Goal: Transaction & Acquisition: Purchase product/service

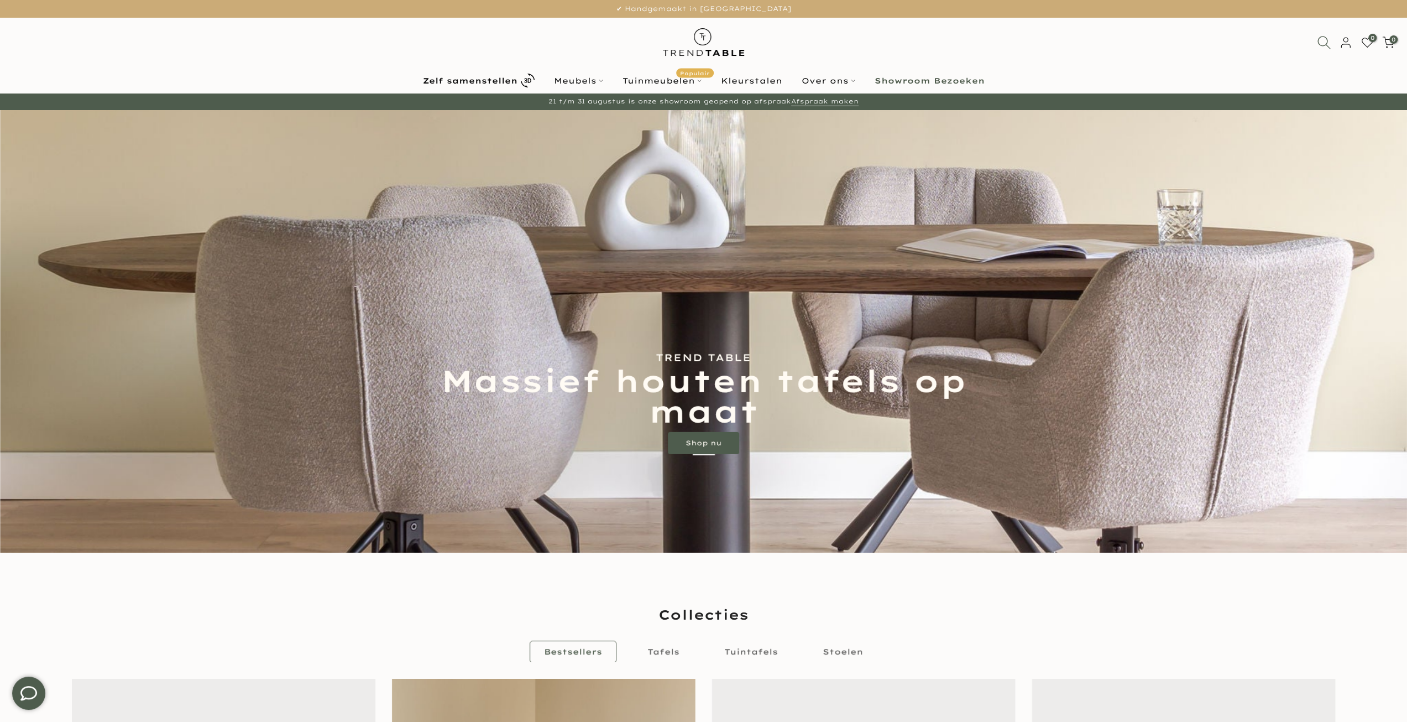
click at [1320, 38] on icon at bounding box center [1324, 42] width 14 height 14
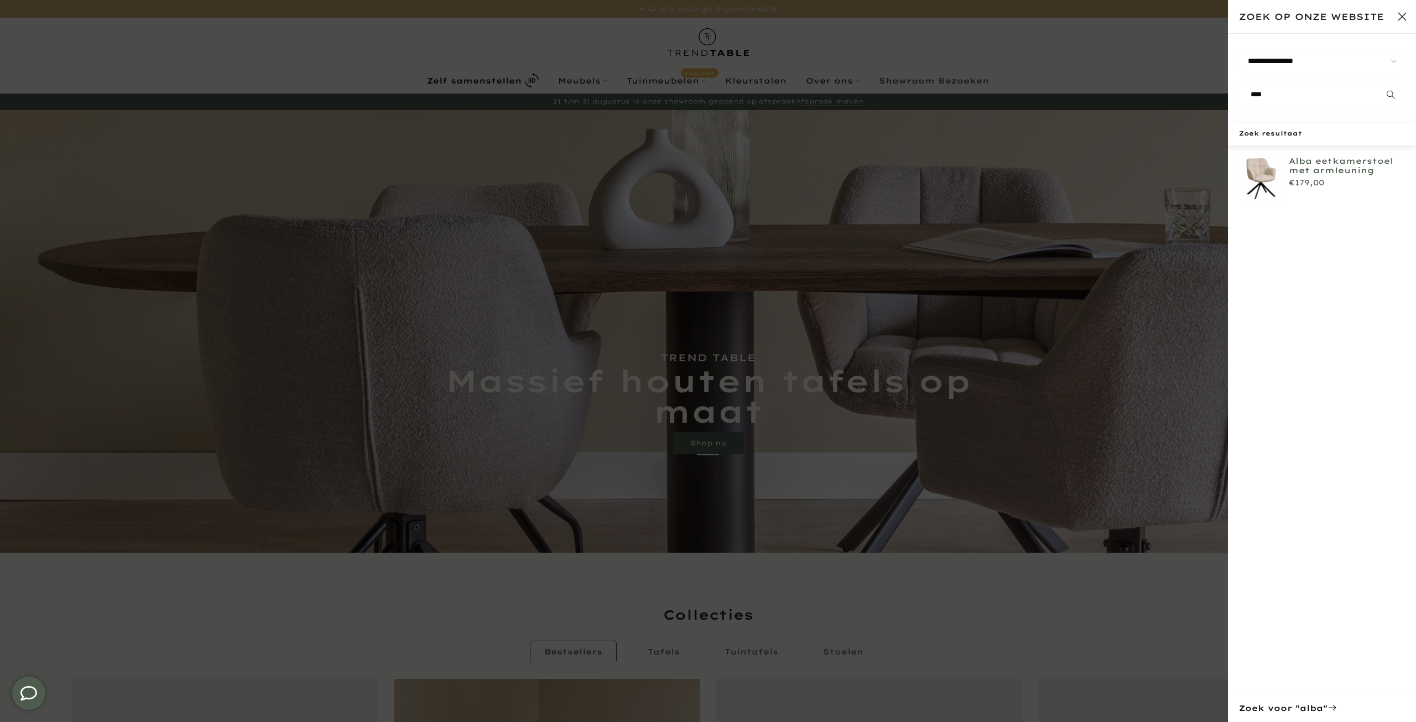
type input "****"
click at [1322, 165] on link "Alba eetkamerstoel met armleuning" at bounding box center [1346, 165] width 116 height 19
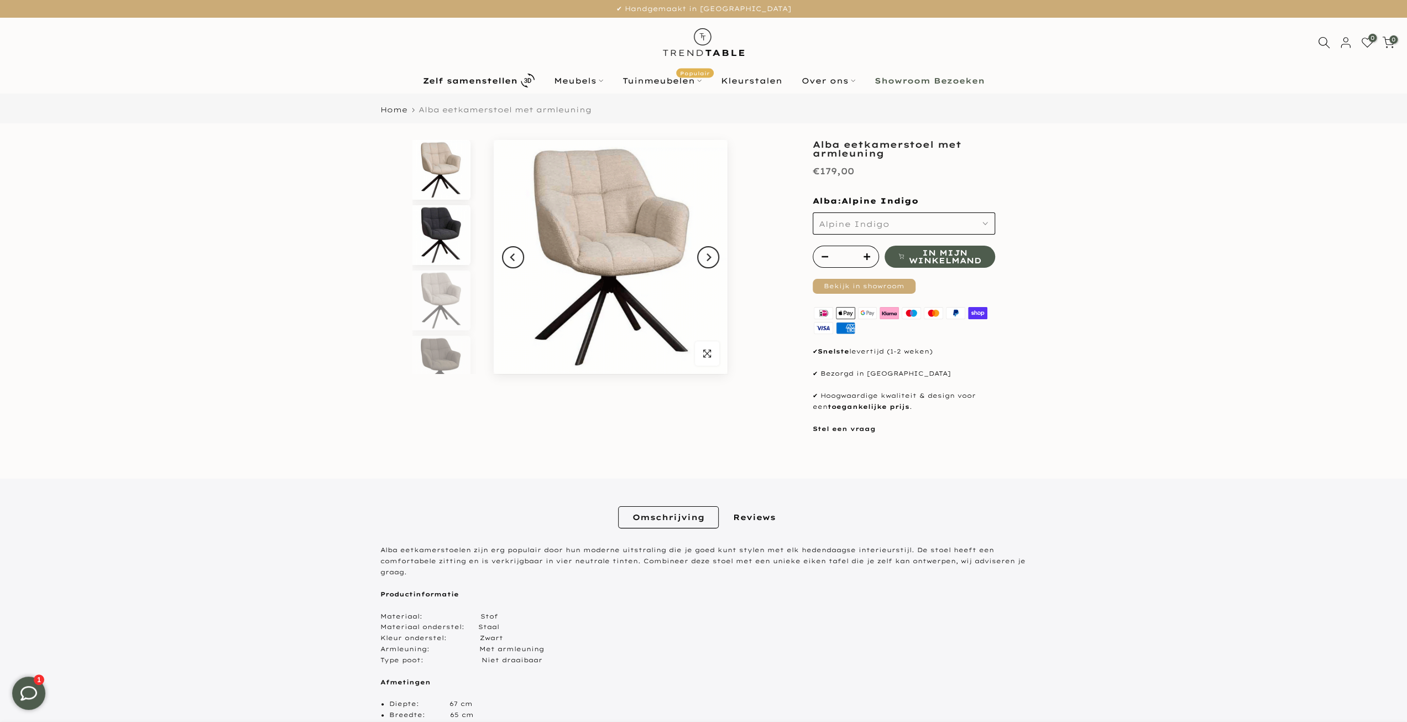
click at [436, 230] on img at bounding box center [440, 235] width 57 height 60
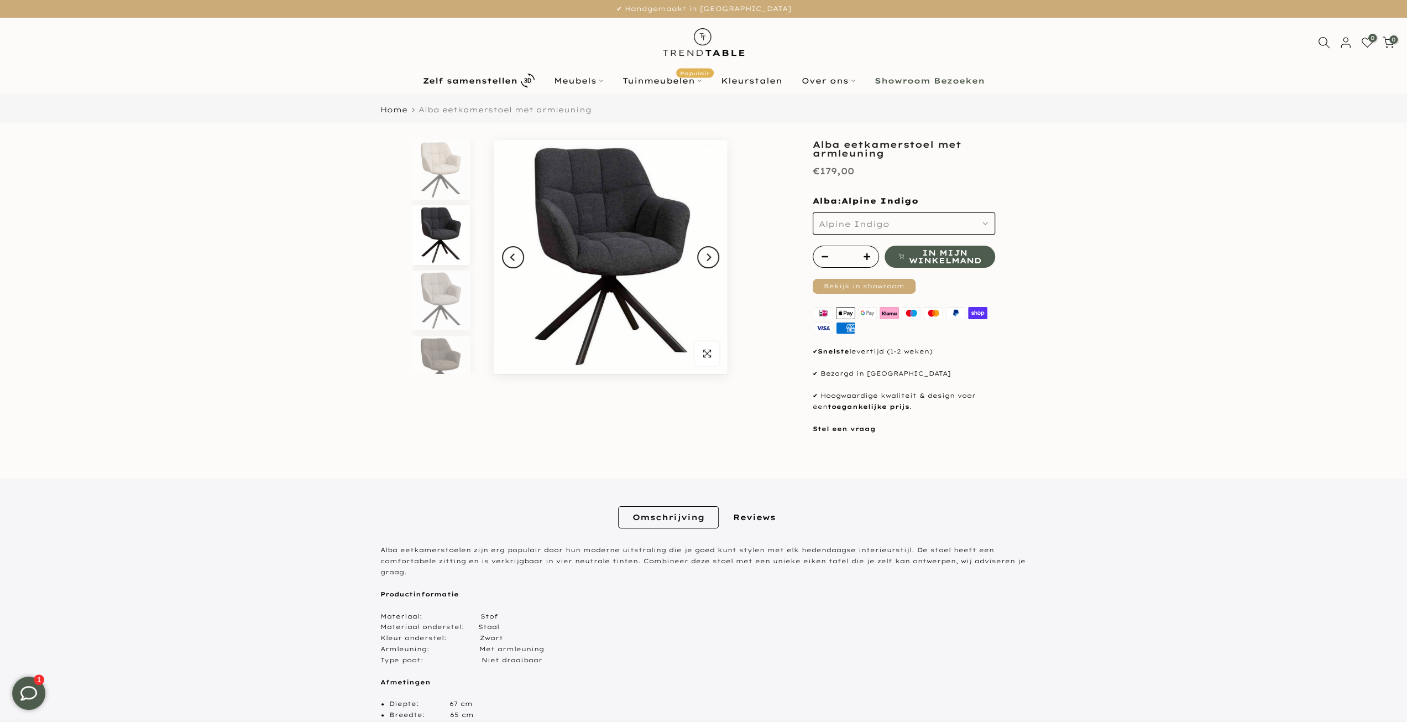
scroll to position [10, 0]
click at [446, 274] on img at bounding box center [440, 290] width 57 height 60
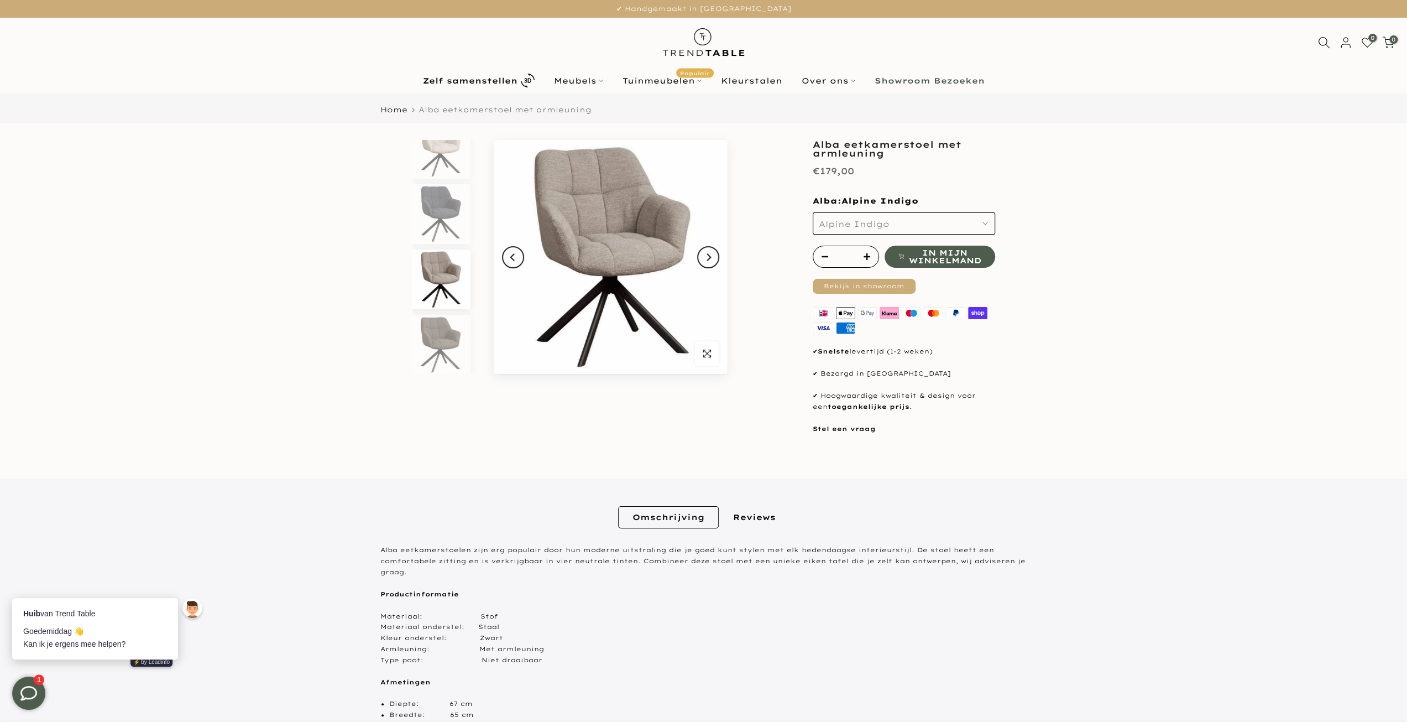
scroll to position [0, 0]
click at [986, 223] on icon "button" at bounding box center [986, 224] width 6 height 6
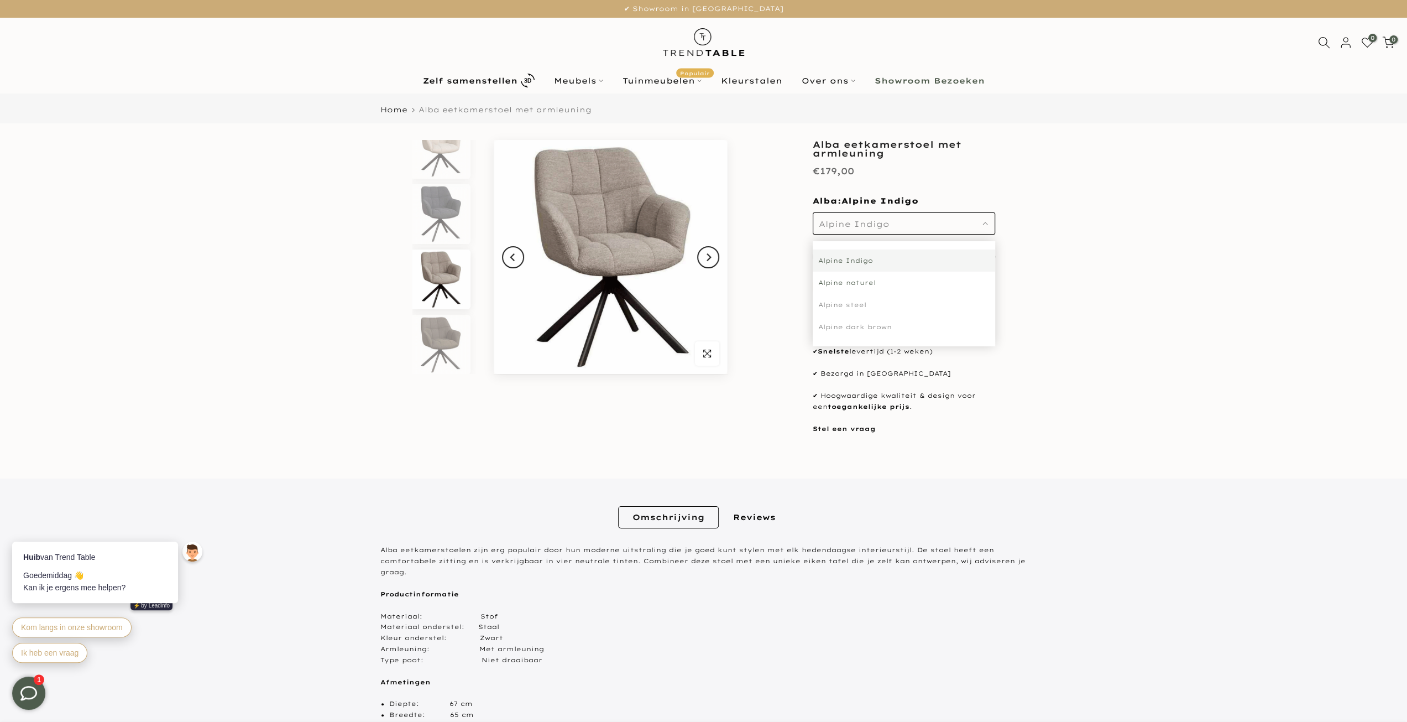
click at [870, 279] on div "Alpine naturel" at bounding box center [904, 282] width 182 height 22
click at [869, 255] on icon "button" at bounding box center [867, 256] width 7 height 7
type input "*"
click at [948, 252] on span "In mijn winkelmand" at bounding box center [944, 256] width 72 height 15
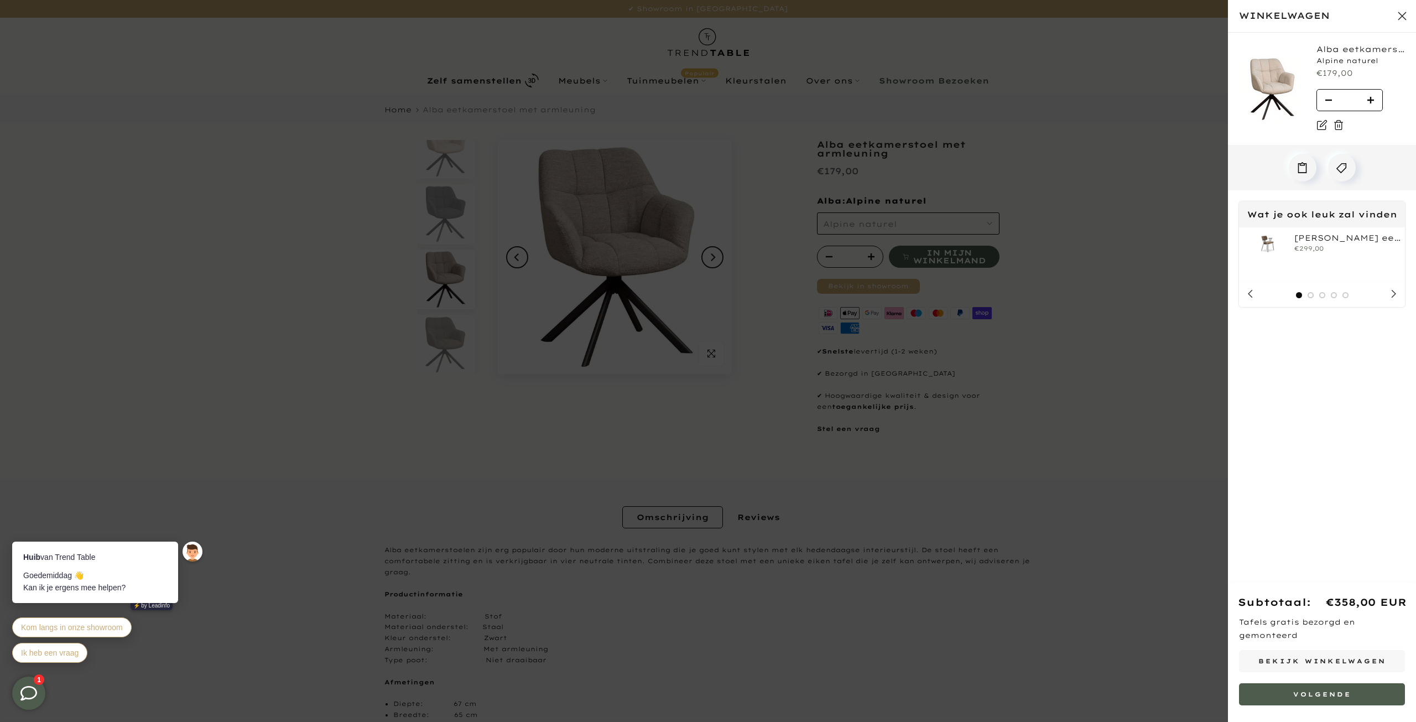
click at [1402, 18] on button "Sluit winkelwagen" at bounding box center [1402, 16] width 28 height 28
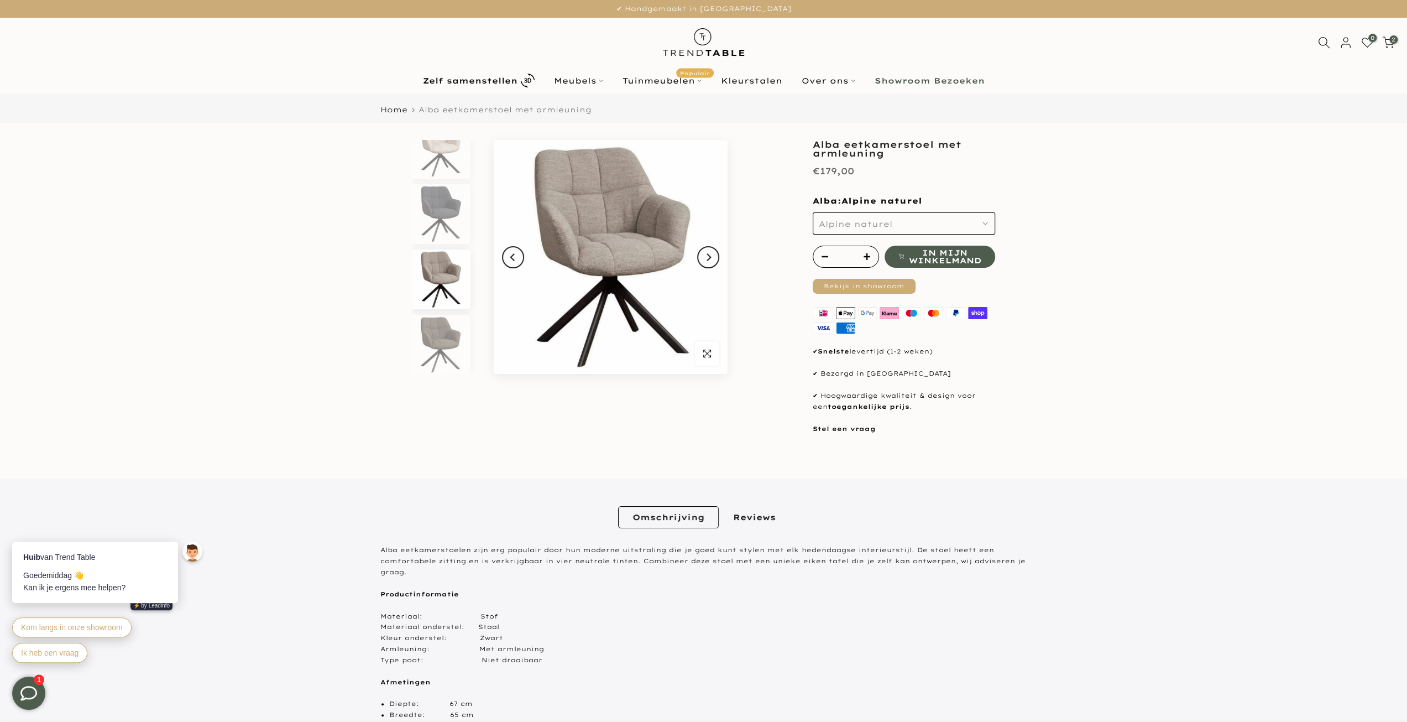
click at [986, 221] on icon "button" at bounding box center [986, 224] width 6 height 6
click at [865, 300] on div "Alpine steel" at bounding box center [904, 305] width 182 height 22
click at [943, 250] on span "In mijn winkelmand" at bounding box center [944, 256] width 72 height 15
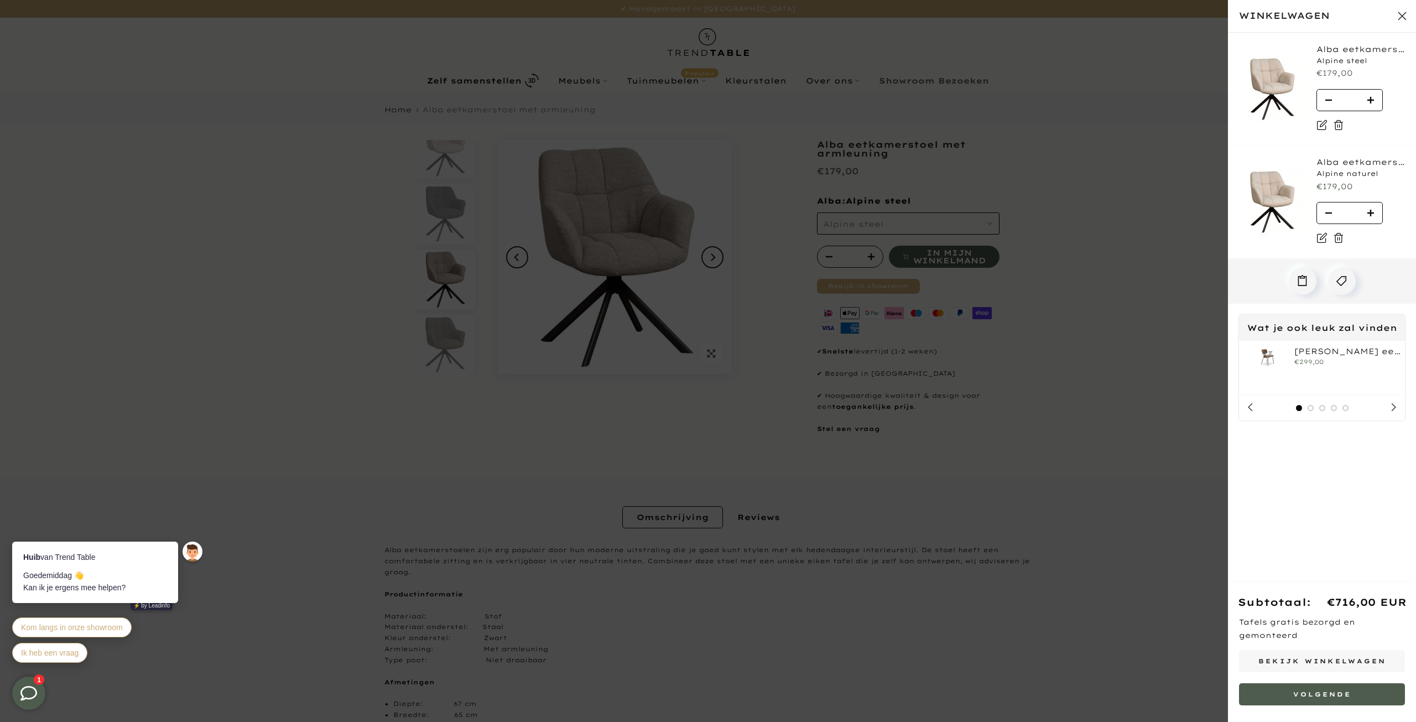
click at [1396, 13] on button "Sluit winkelwagen" at bounding box center [1402, 16] width 28 height 28
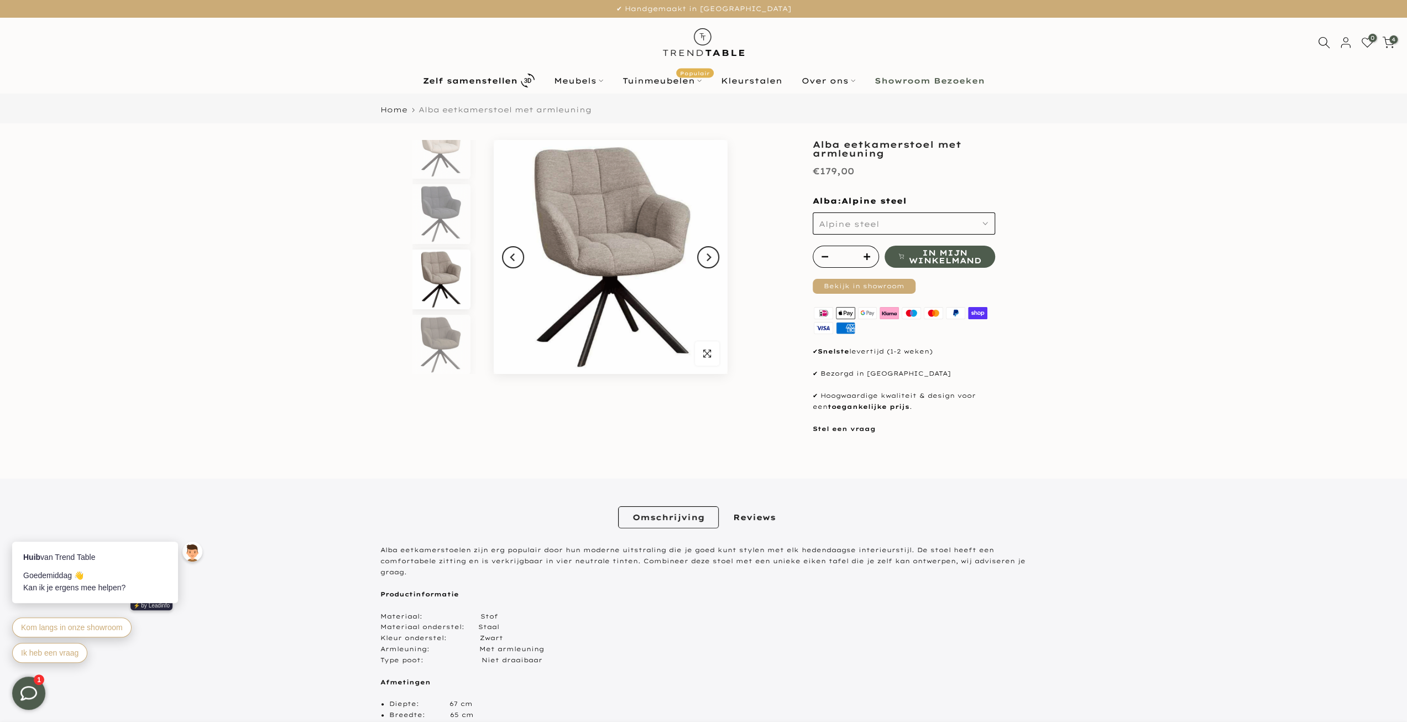
click at [984, 223] on use "button" at bounding box center [985, 223] width 4 height 2
click at [889, 323] on div "Alpine dark brown" at bounding box center [904, 327] width 182 height 22
click at [822, 254] on icon "button" at bounding box center [825, 256] width 7 height 7
type input "*"
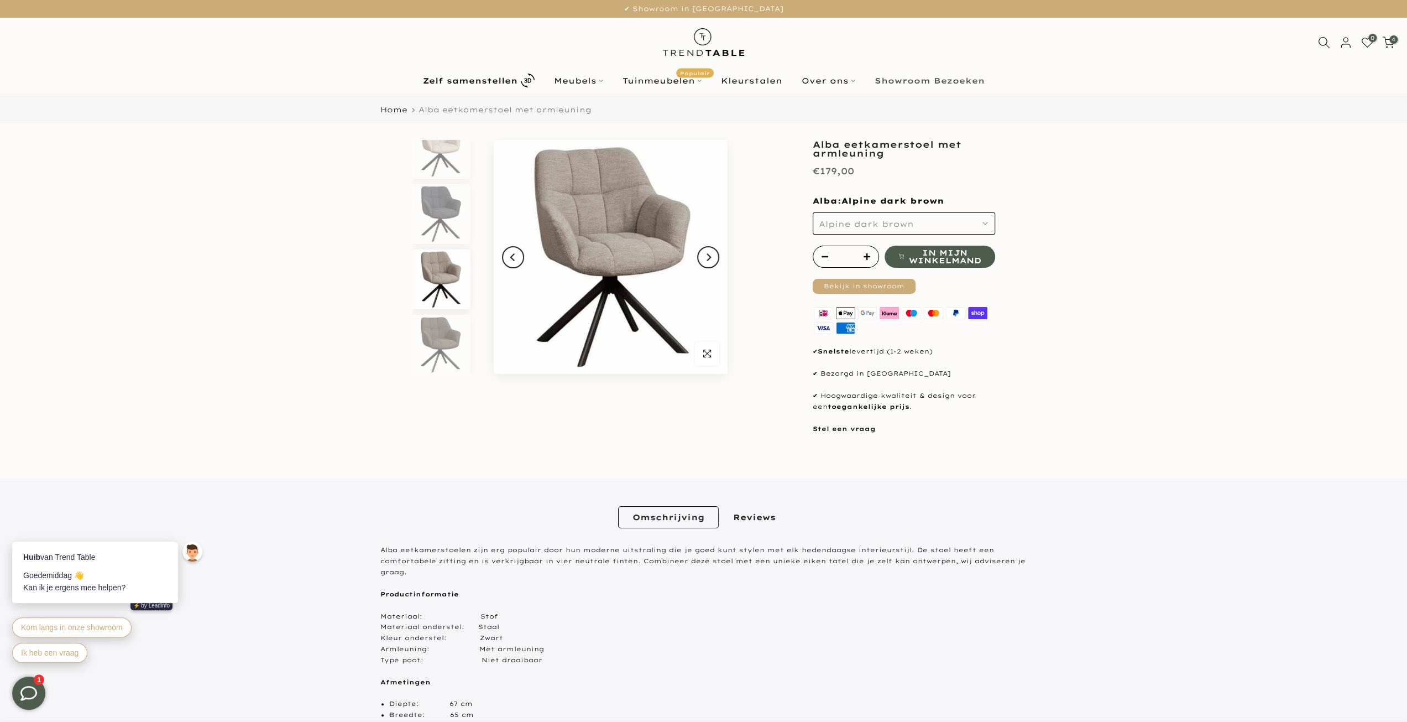
click at [963, 249] on span "In mijn winkelmand" at bounding box center [944, 256] width 72 height 15
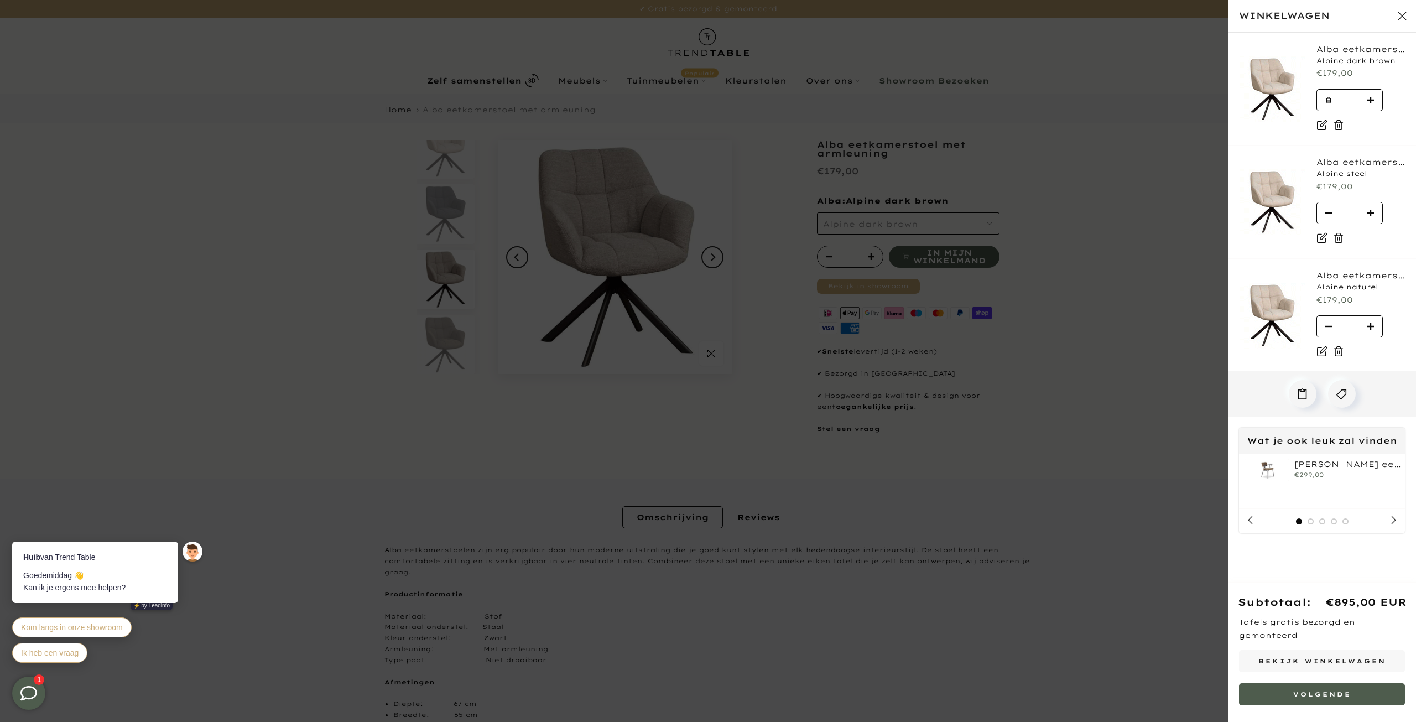
click at [1400, 12] on button "Sluit winkelwagen" at bounding box center [1402, 16] width 28 height 28
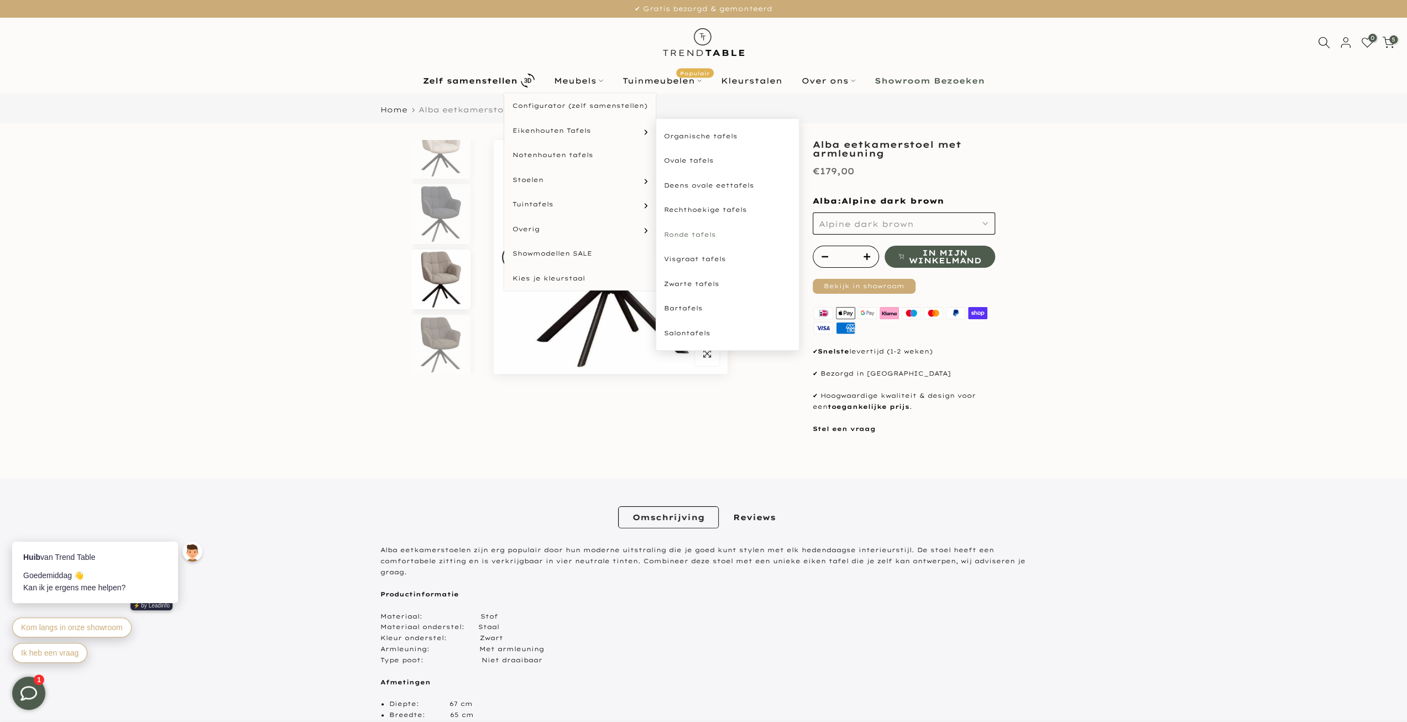
click at [690, 229] on link "Ronde tafels" at bounding box center [728, 234] width 144 height 25
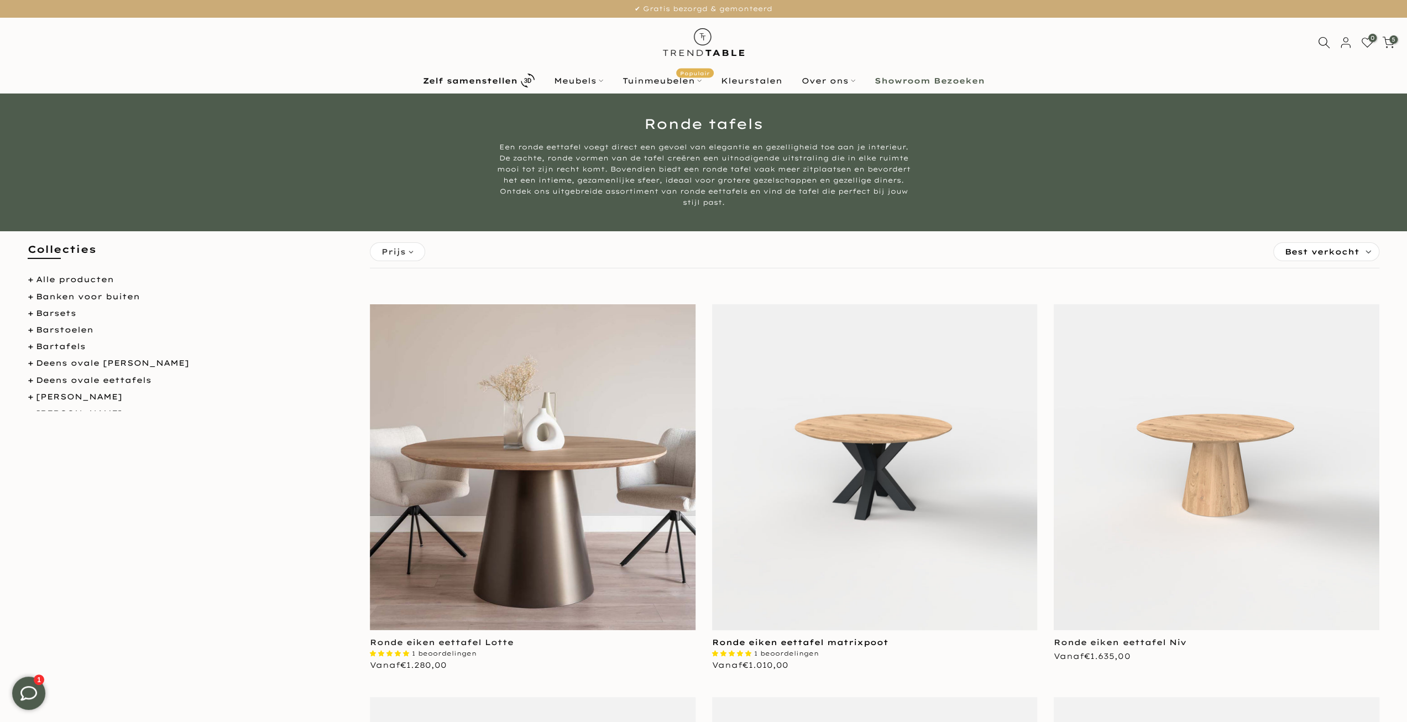
click at [804, 638] on link "Ronde eiken eettafel matrixpoot" at bounding box center [800, 642] width 176 height 10
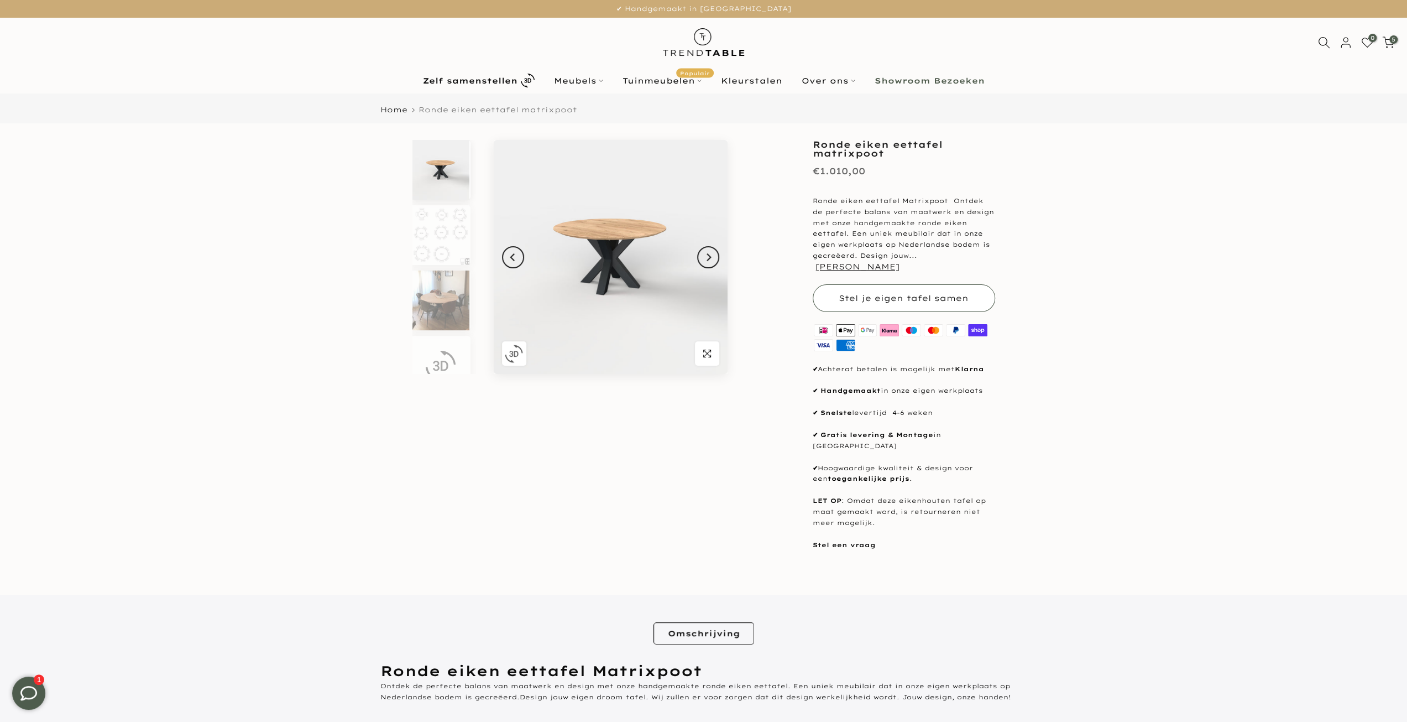
click at [884, 284] on button "Stel je eigen tafel samen" at bounding box center [904, 298] width 182 height 28
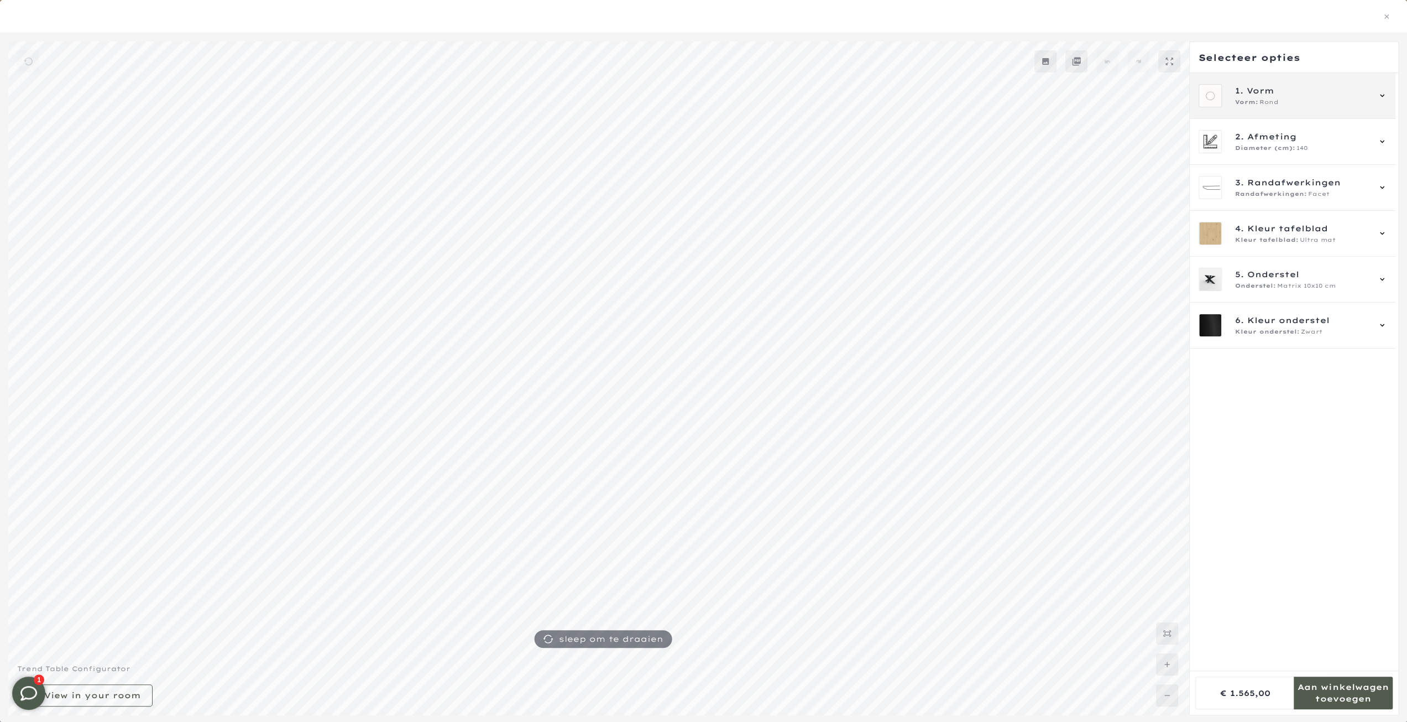
click at [1382, 92] on icon at bounding box center [1382, 95] width 9 height 9
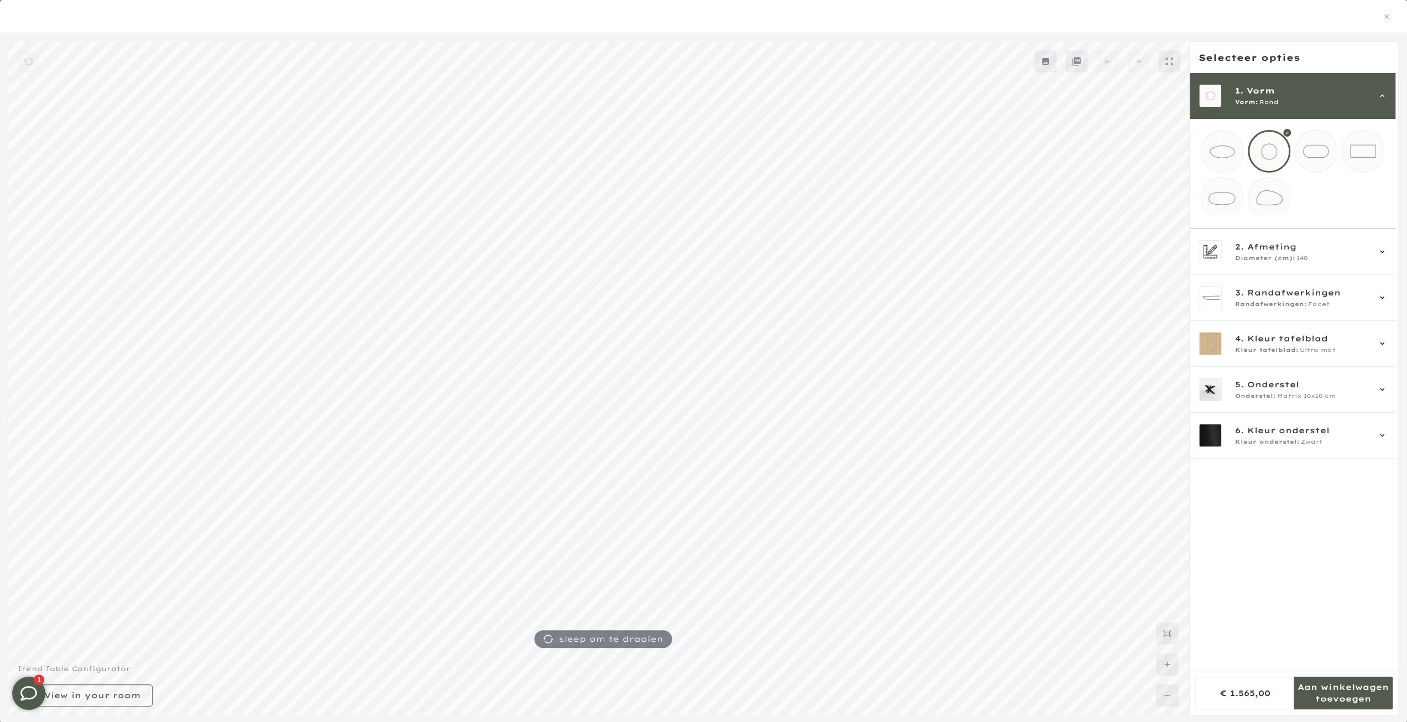
click at [1270, 149] on div at bounding box center [1269, 151] width 43 height 43
click at [1381, 256] on icon at bounding box center [1382, 251] width 9 height 9
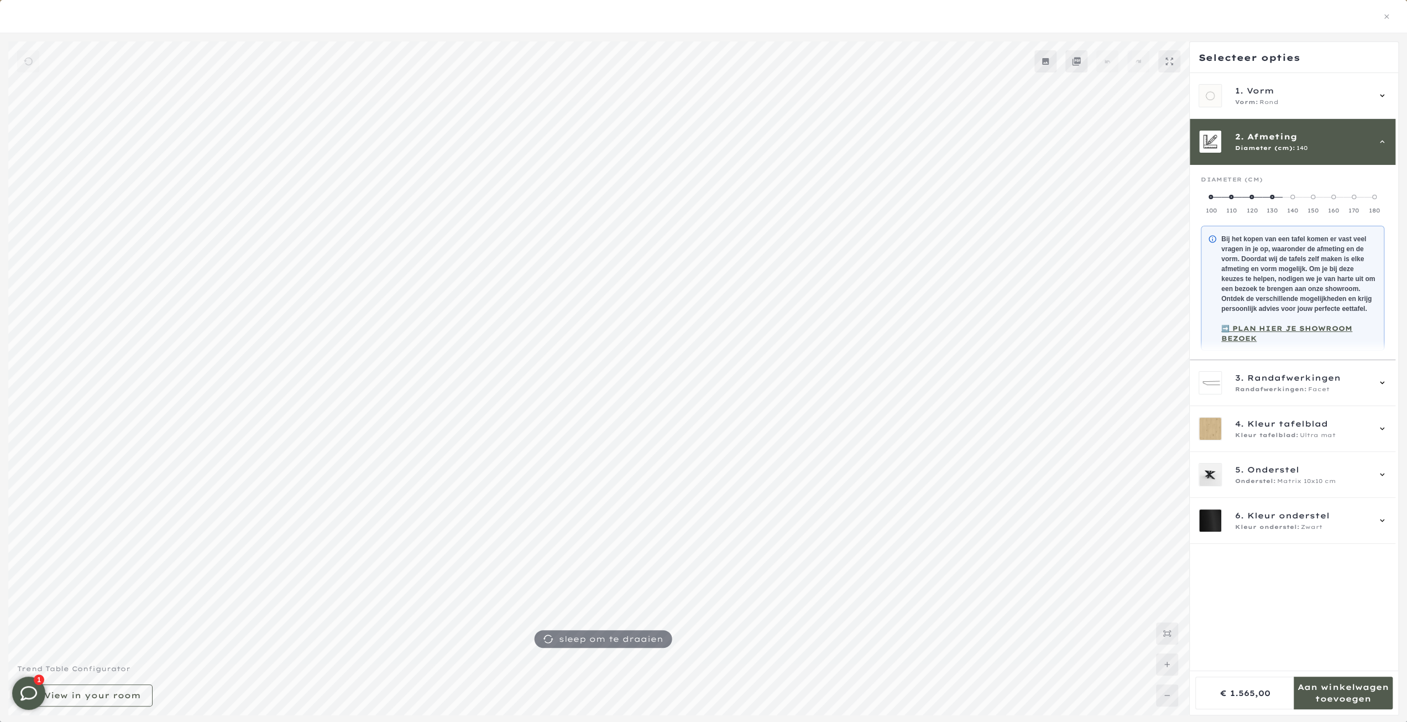
click at [1294, 195] on span at bounding box center [1293, 197] width 4 height 4
click at [1335, 180] on div "Diameter (cm)" at bounding box center [1293, 184] width 184 height 17
click at [1378, 387] on icon at bounding box center [1382, 382] width 9 height 9
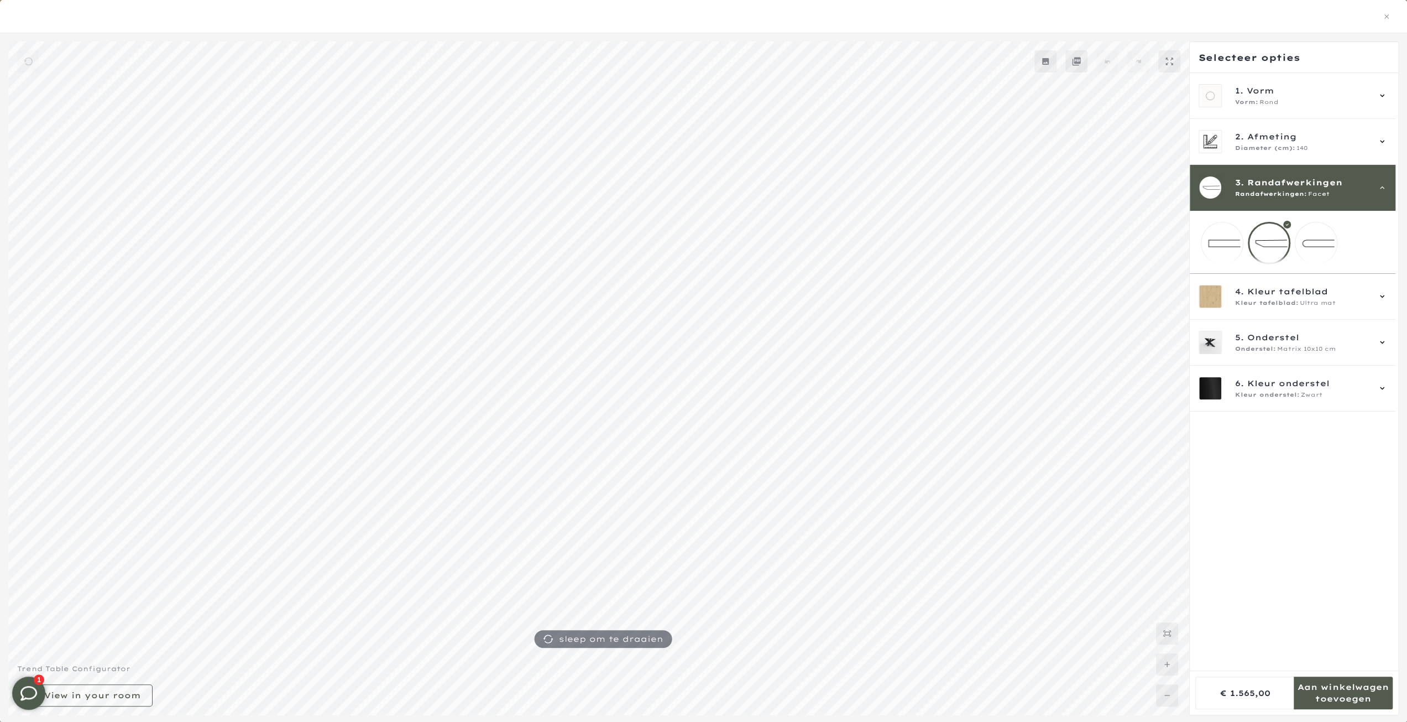
click at [1225, 239] on mmq-loader at bounding box center [1222, 242] width 41 height 41
click at [1381, 301] on icon at bounding box center [1382, 296] width 9 height 9
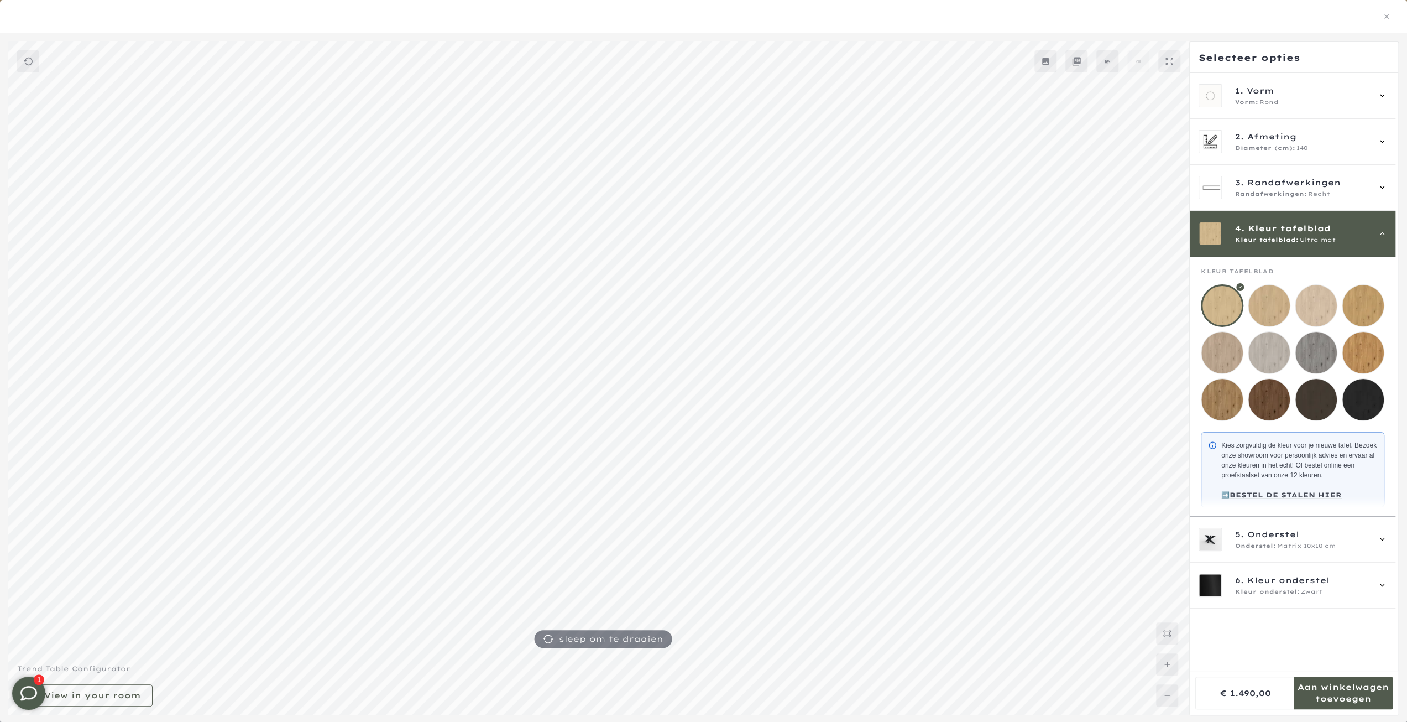
click at [1364, 303] on mmq-loader at bounding box center [1363, 305] width 41 height 41
click at [1381, 544] on icon at bounding box center [1382, 539] width 9 height 9
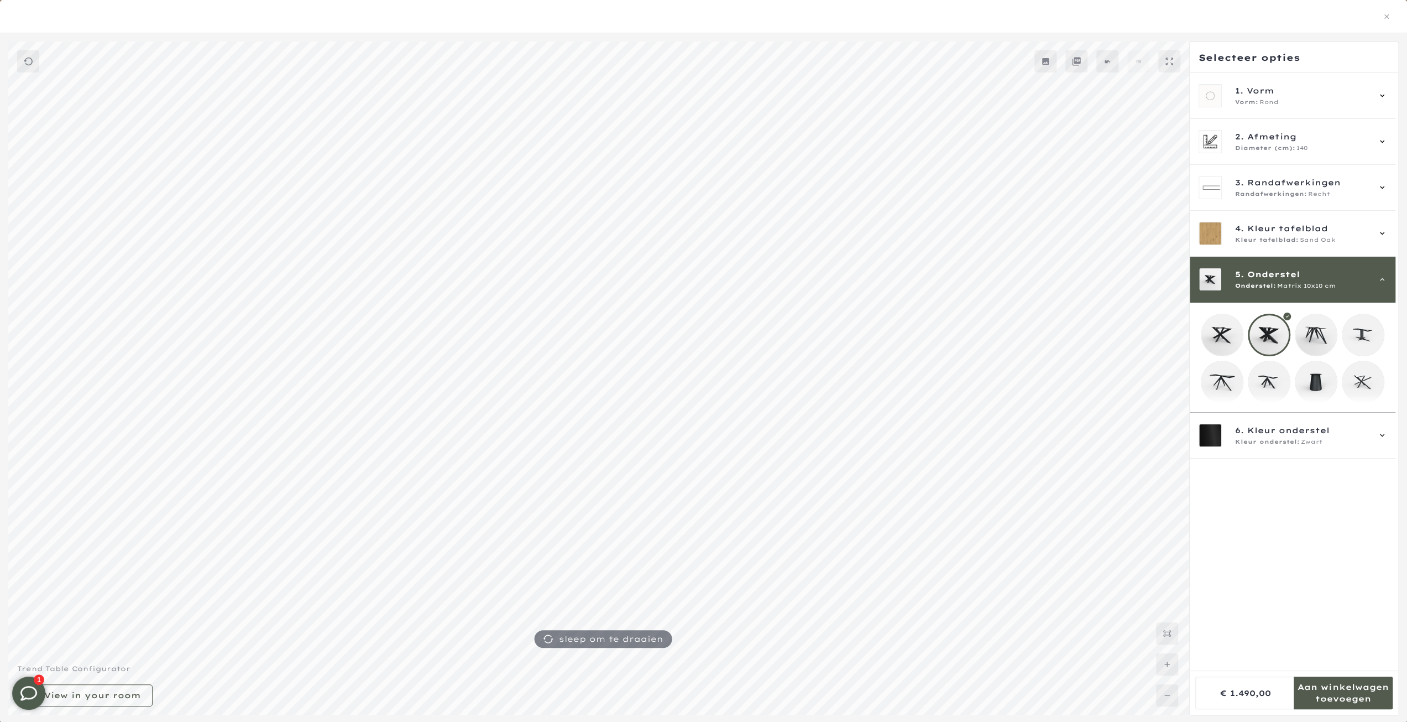
click at [1222, 325] on mmq-loader at bounding box center [1222, 334] width 41 height 41
click at [1378, 439] on icon at bounding box center [1382, 435] width 9 height 9
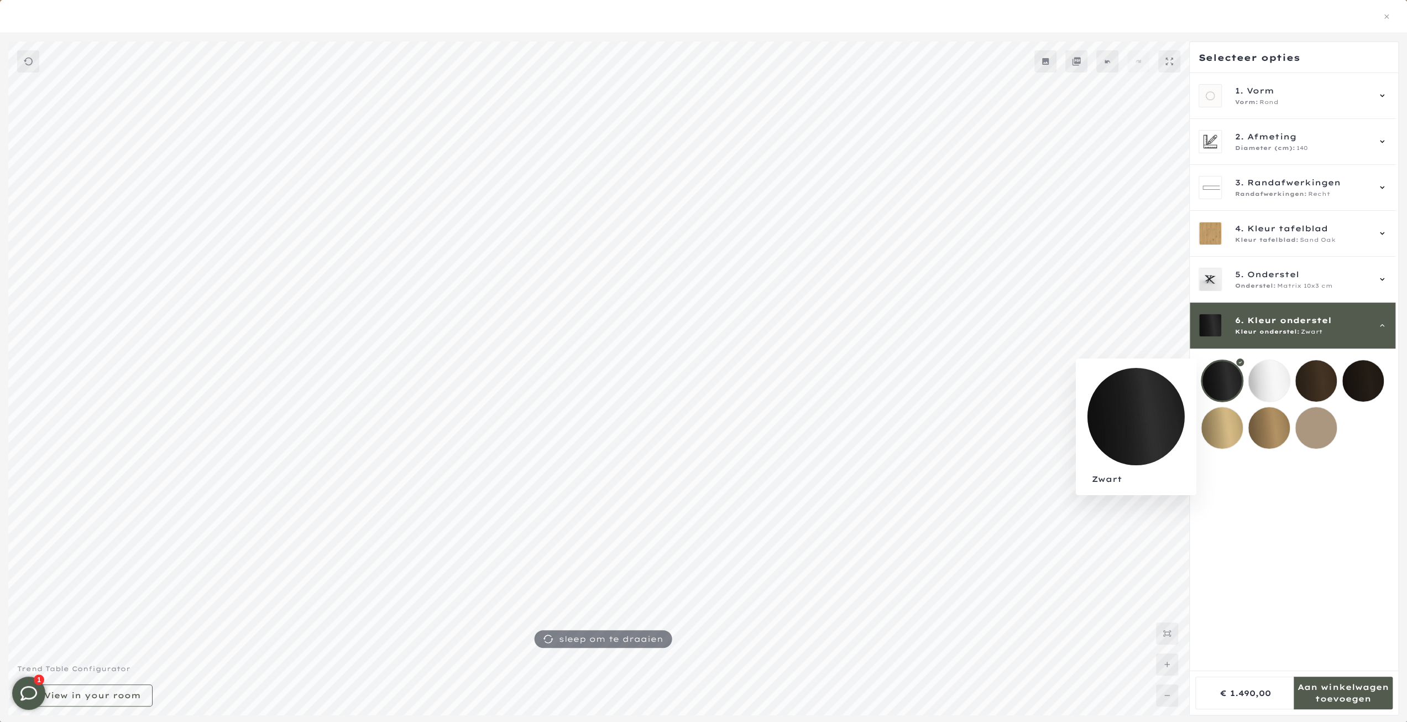
click at [1220, 375] on div at bounding box center [1222, 380] width 43 height 43
click at [1344, 690] on mmq-formatted-message at bounding box center [1343, 692] width 99 height 22
